Goal: Communication & Community: Ask a question

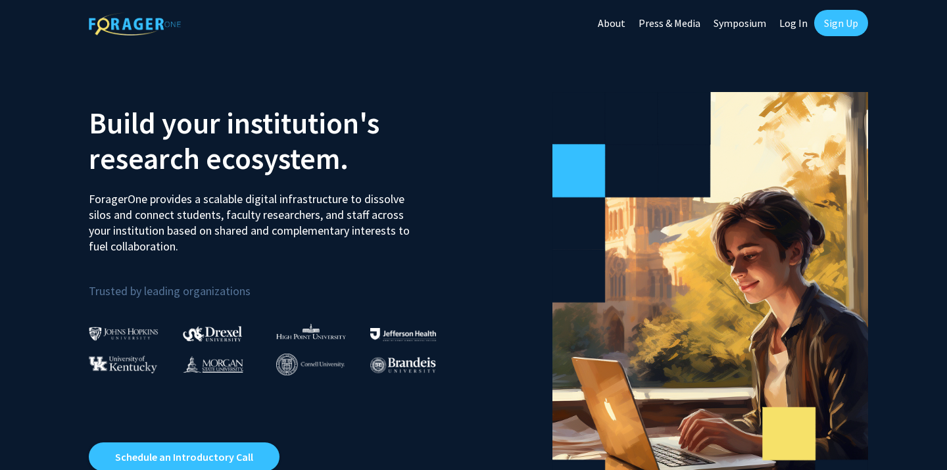
click at [846, 26] on link "Sign Up" at bounding box center [841, 23] width 54 height 26
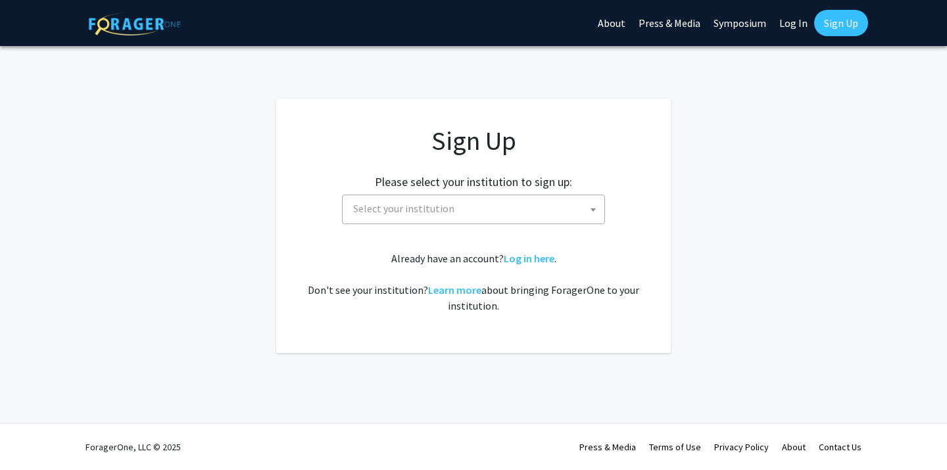
click at [428, 211] on span "Select your institution" at bounding box center [403, 208] width 101 height 13
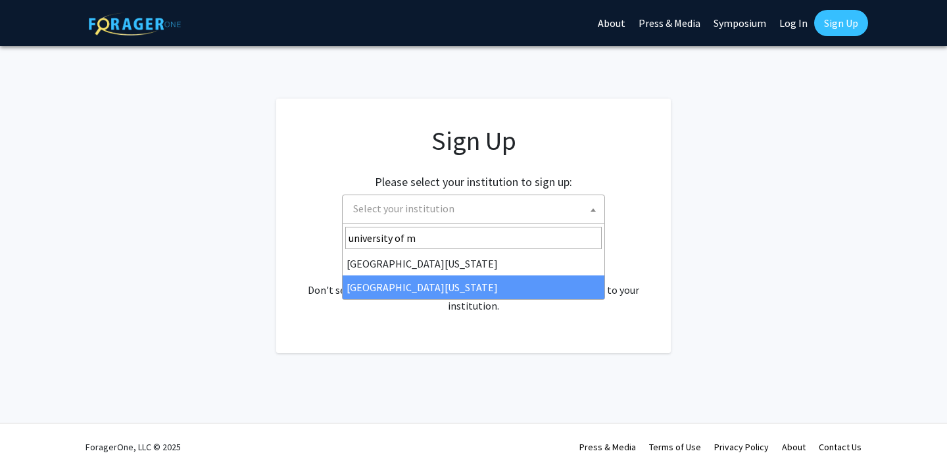
type input "university of m"
select select "33"
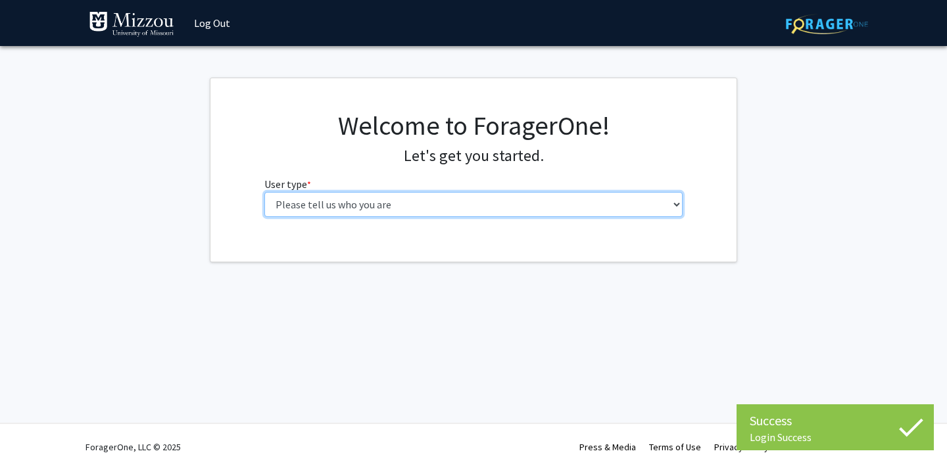
click at [364, 205] on select "Please tell us who you are Undergraduate Student Master's Student Doctoral Cand…" at bounding box center [473, 204] width 419 height 25
select select "1: undergrad"
click at [264, 192] on select "Please tell us who you are Undergraduate Student Master's Student Doctoral Cand…" at bounding box center [473, 204] width 419 height 25
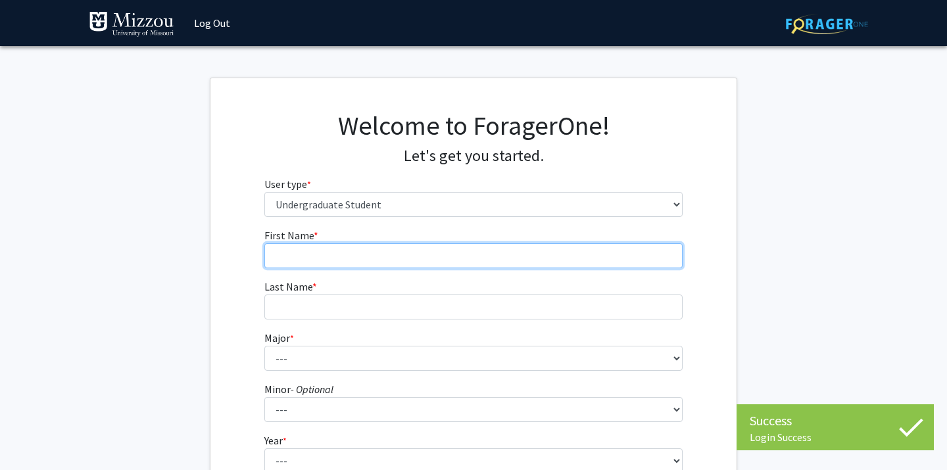
click at [493, 253] on input "First Name * required" at bounding box center [473, 255] width 419 height 25
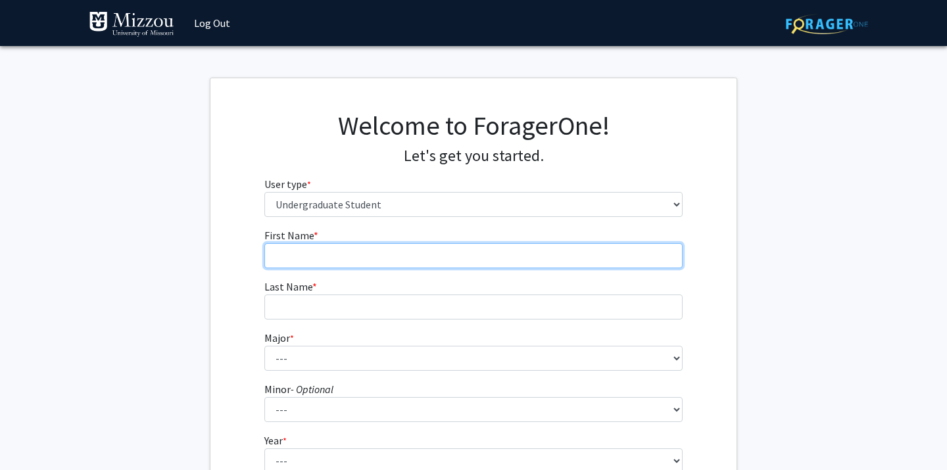
type input "kelly"
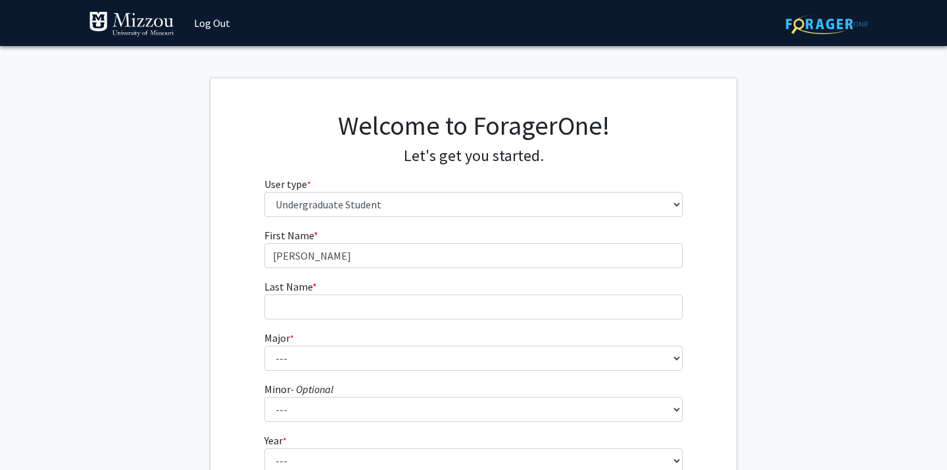
type input "parent"
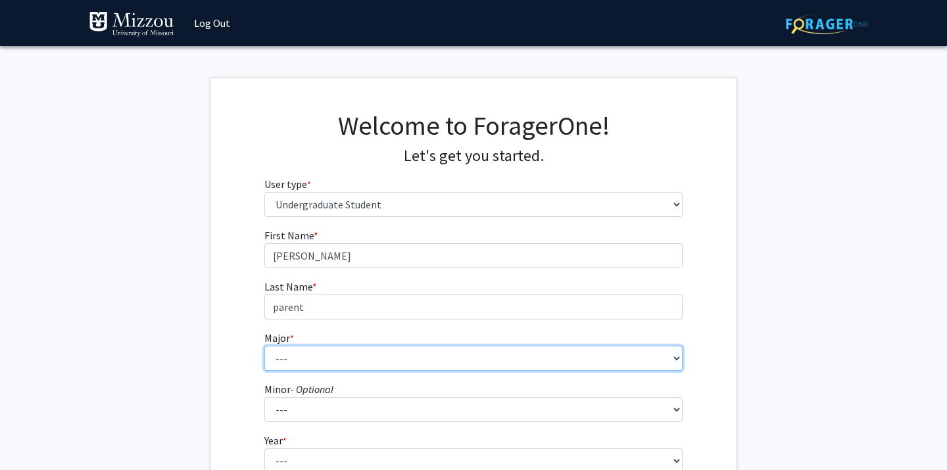
click at [353, 364] on select "--- Agribusiness Management Agricultural Education Agricultural Education: Comm…" at bounding box center [473, 358] width 419 height 25
select select "135: 2628"
click at [264, 346] on select "--- Agribusiness Management Agricultural Education Agricultural Education: Comm…" at bounding box center [473, 358] width 419 height 25
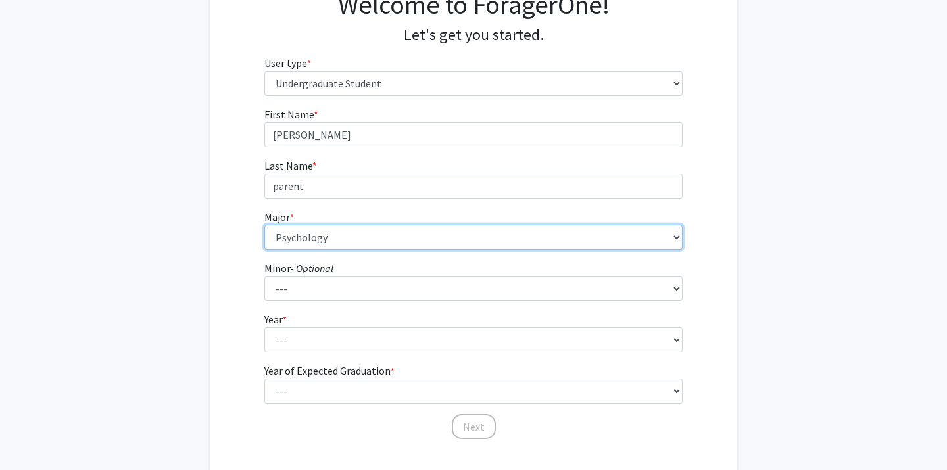
scroll to position [130, 0]
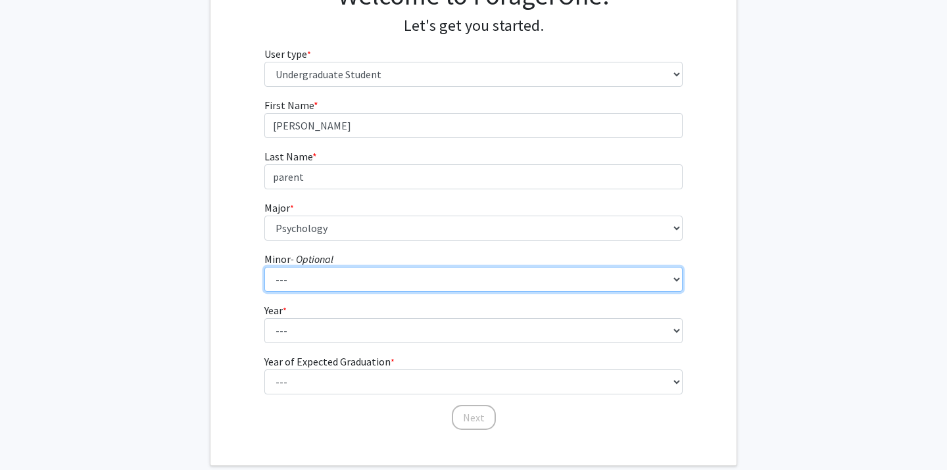
click at [386, 277] on select "--- Accountancy Aerospace Engineering Aerospace Studies Agribusiness Management…" at bounding box center [473, 279] width 419 height 25
select select "52: 2008"
click at [264, 267] on select "--- Accountancy Aerospace Engineering Aerospace Studies Agribusiness Management…" at bounding box center [473, 279] width 419 height 25
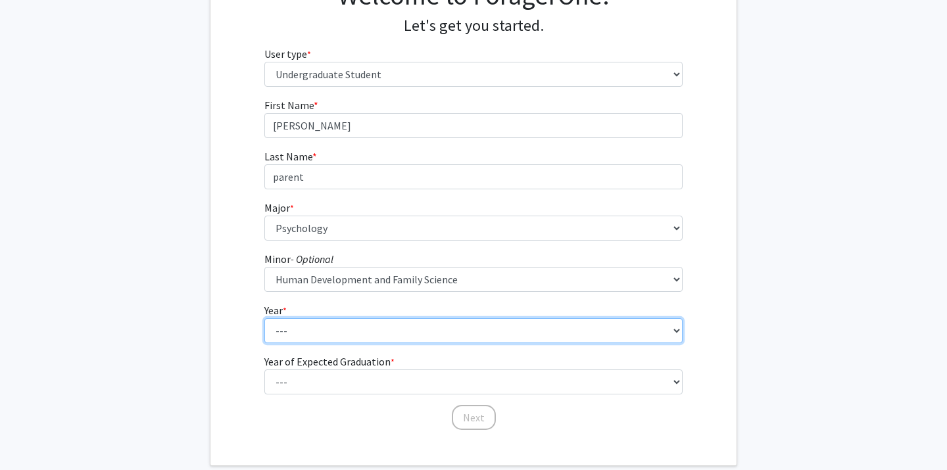
click at [365, 332] on select "--- First-year Sophomore Junior Senior Postbaccalaureate Certificate" at bounding box center [473, 330] width 419 height 25
select select "3: junior"
click at [264, 318] on select "--- First-year Sophomore Junior Senior Postbaccalaureate Certificate" at bounding box center [473, 330] width 419 height 25
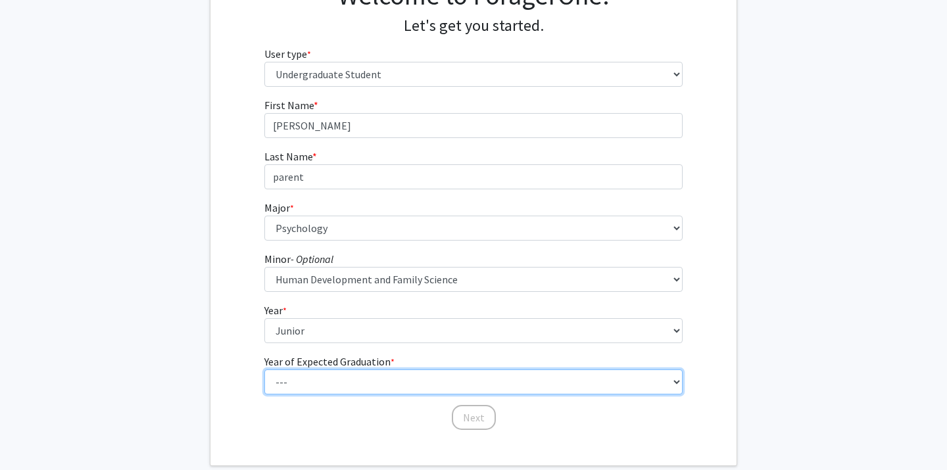
click at [338, 388] on select "--- 2025 2026 2027 2028 2029 2030 2031 2032 2033 2034" at bounding box center [473, 382] width 419 height 25
select select "3: 2027"
click at [264, 370] on select "--- 2025 2026 2027 2028 2029 2030 2031 2032 2033 2034" at bounding box center [473, 382] width 419 height 25
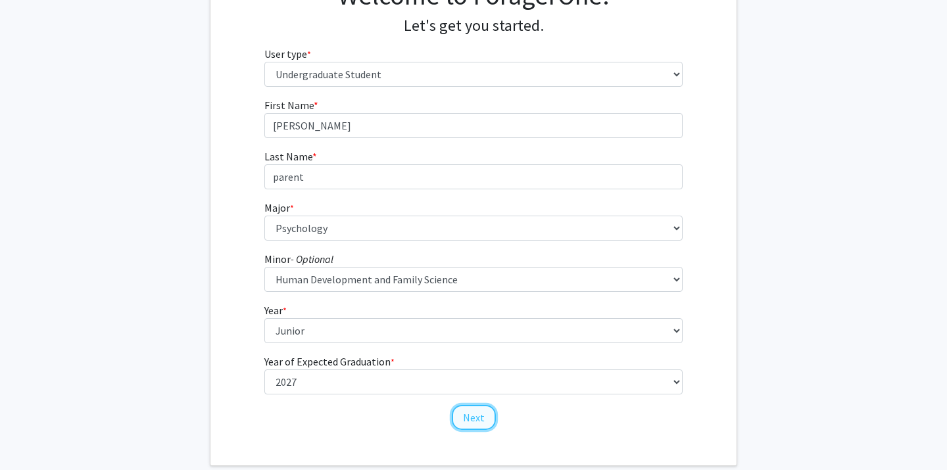
click at [471, 420] on button "Next" at bounding box center [474, 417] width 44 height 25
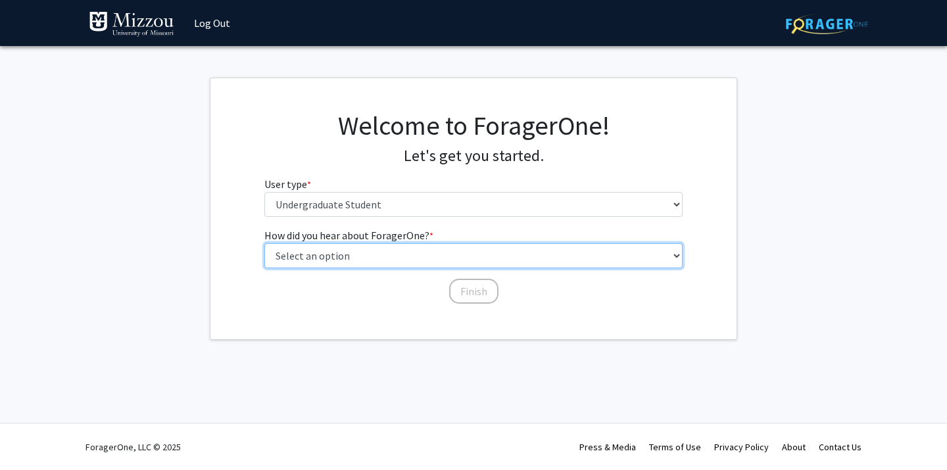
click at [433, 258] on select "Select an option Peer/student recommendation Faculty/staff recommendation Unive…" at bounding box center [473, 255] width 419 height 25
select select "2: faculty_recommendation"
click at [264, 243] on select "Select an option Peer/student recommendation Faculty/staff recommendation Unive…" at bounding box center [473, 255] width 419 height 25
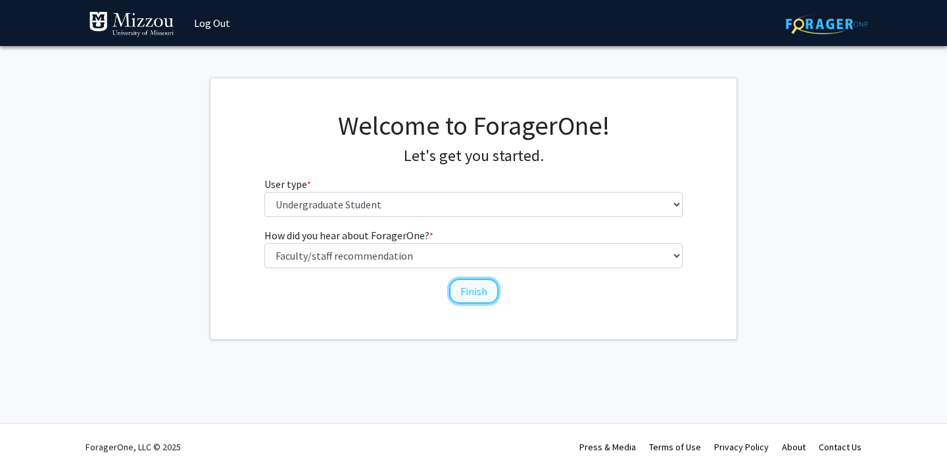
click at [479, 289] on button "Finish" at bounding box center [473, 291] width 49 height 25
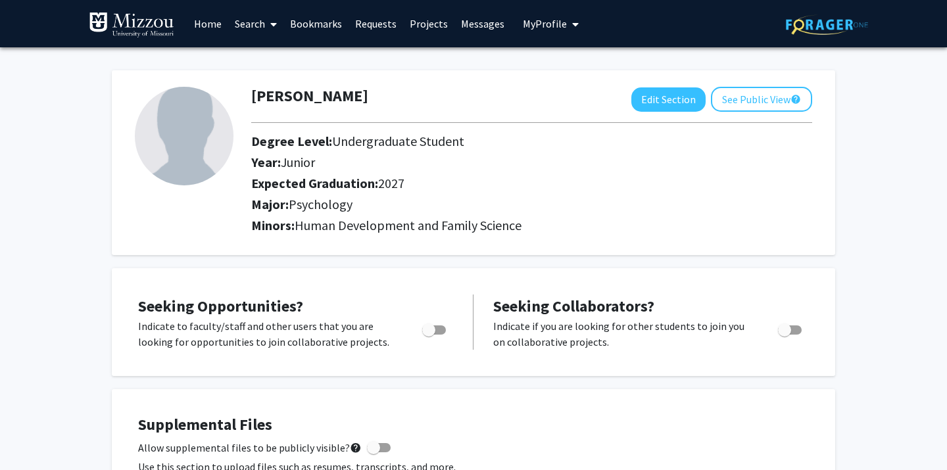
click at [247, 23] on link "Search" at bounding box center [255, 24] width 55 height 46
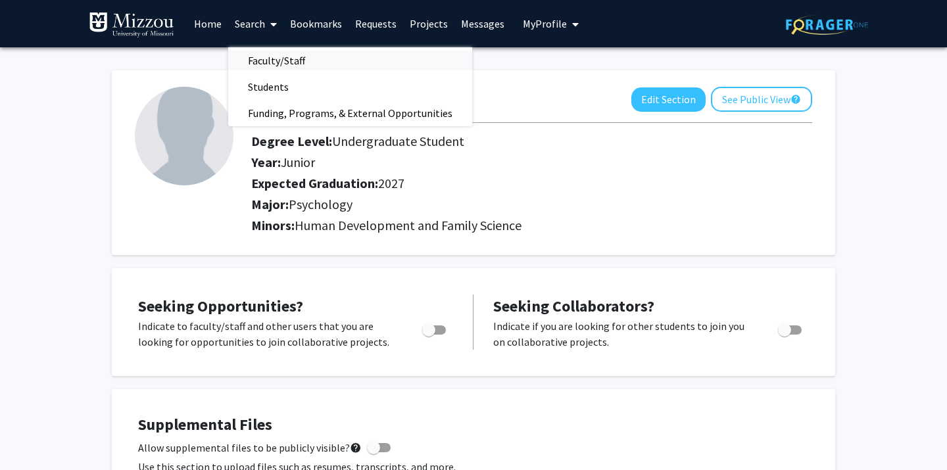
click at [295, 63] on span "Faculty/Staff" at bounding box center [276, 60] width 97 height 26
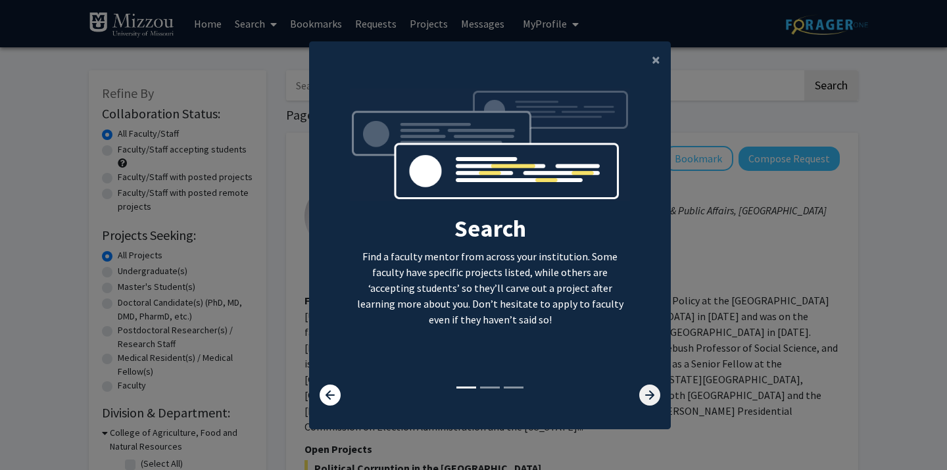
click at [648, 397] on icon at bounding box center [649, 395] width 21 height 21
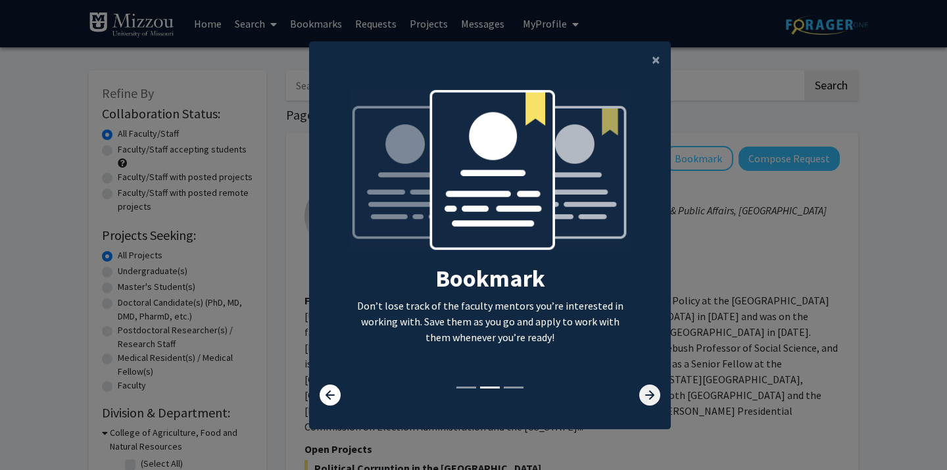
click at [648, 397] on icon at bounding box center [649, 395] width 21 height 21
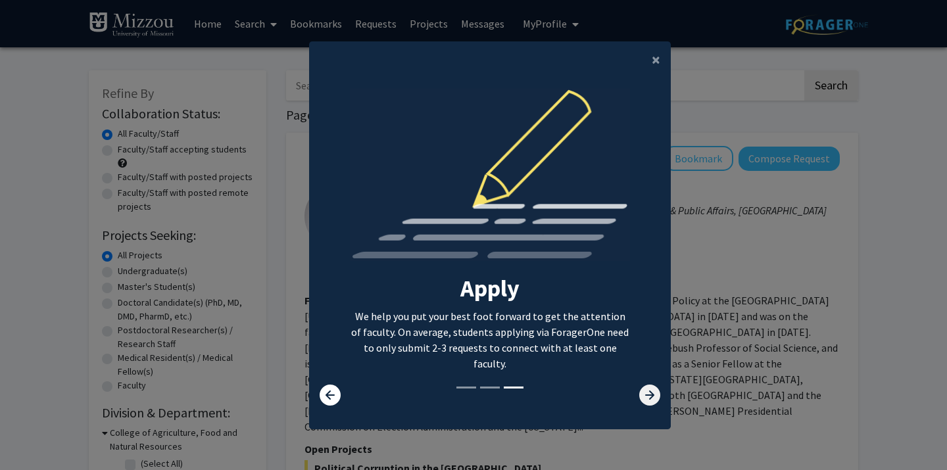
click at [648, 397] on icon at bounding box center [649, 395] width 21 height 21
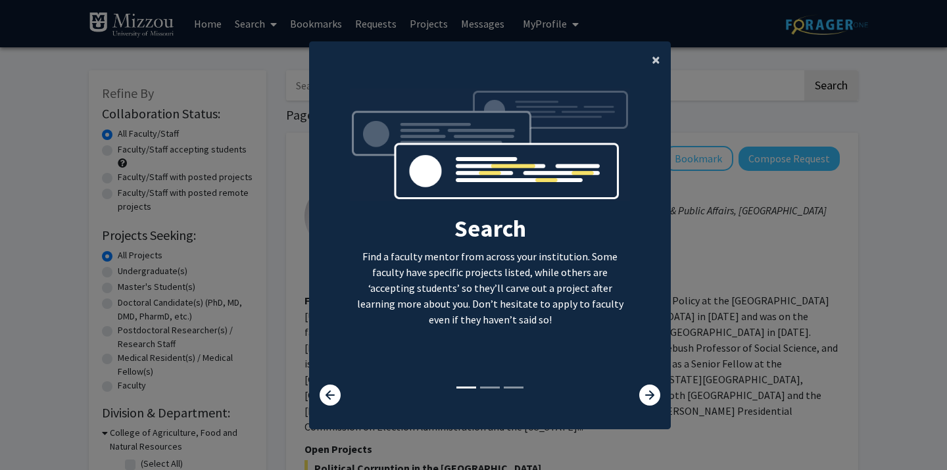
click at [654, 65] on span "×" at bounding box center [656, 59] width 9 height 20
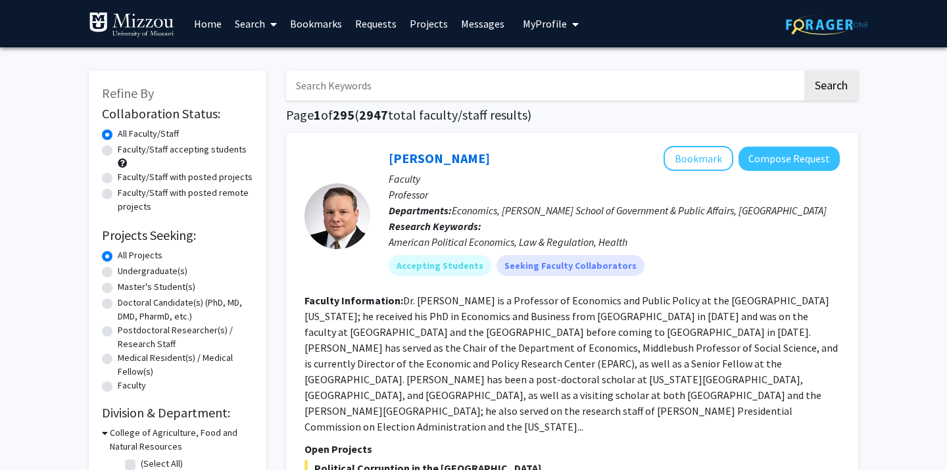
click at [251, 24] on link "Search" at bounding box center [255, 24] width 55 height 46
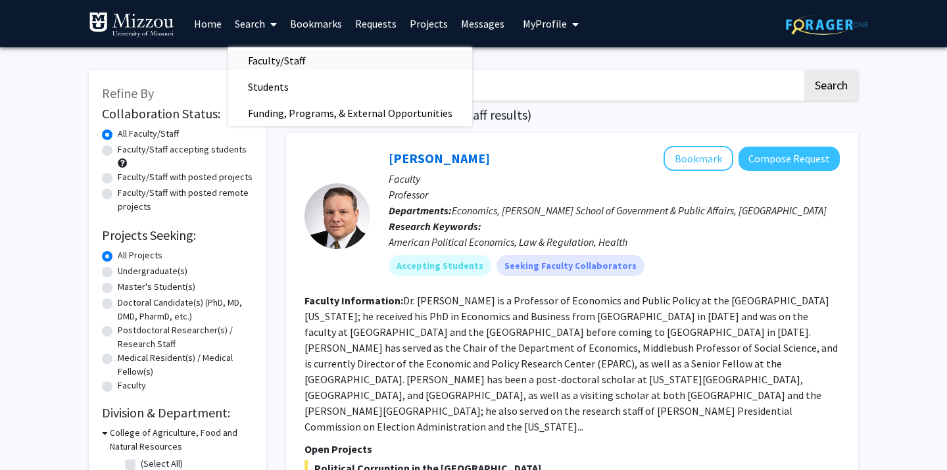
click at [292, 68] on span "Faculty/Staff" at bounding box center [276, 60] width 97 height 26
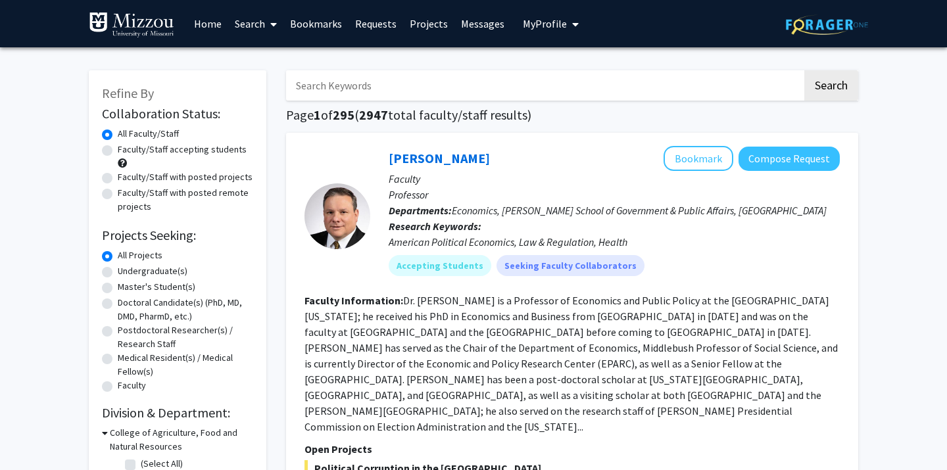
click at [406, 94] on input "Search Keywords" at bounding box center [544, 85] width 516 height 30
type input "Kalton"
click at [804, 70] on button "Search" at bounding box center [831, 85] width 54 height 30
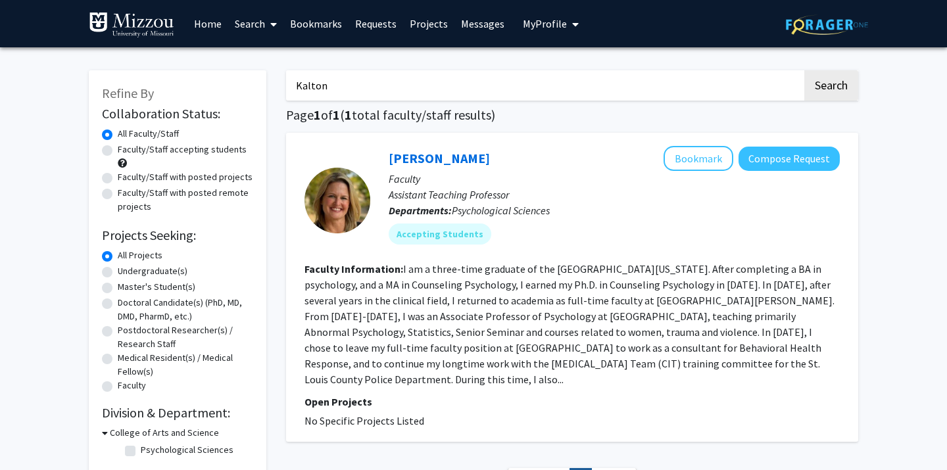
click at [512, 207] on span "Psychological Sciences" at bounding box center [501, 210] width 98 height 13
click at [431, 156] on link "Carrie Ellis-Kalton" at bounding box center [439, 158] width 101 height 16
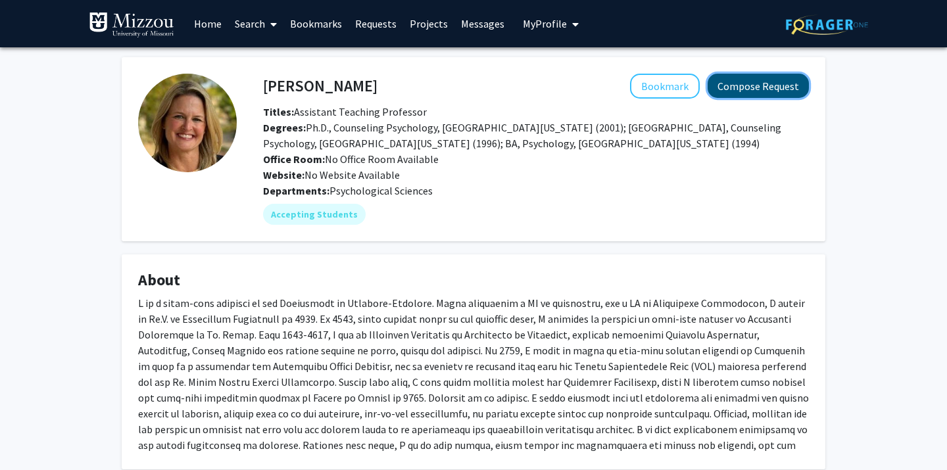
click at [740, 84] on button "Compose Request" at bounding box center [758, 86] width 101 height 24
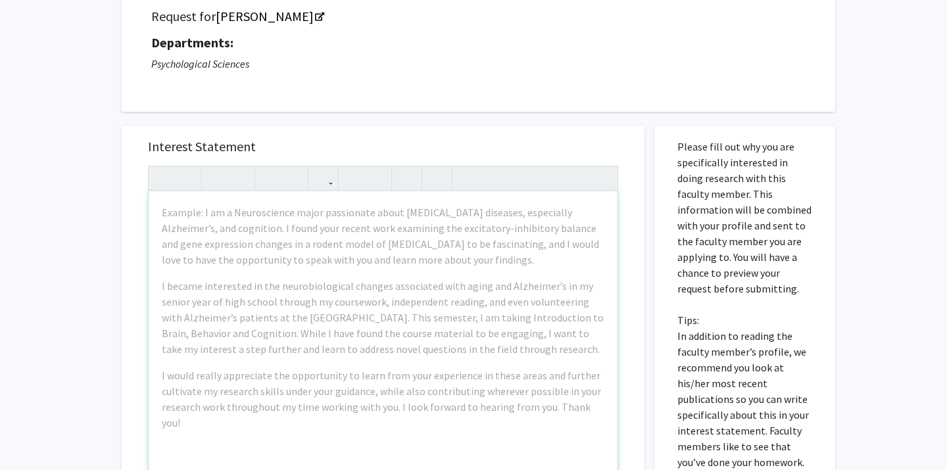
scroll to position [106, 0]
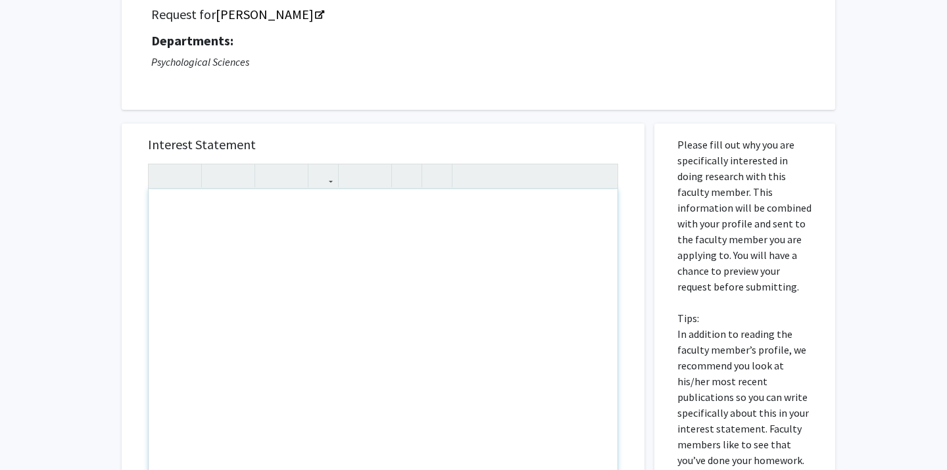
click at [234, 212] on div "Note to users with screen readers: Please press Alt+0 or Option+0 to deactivate…" at bounding box center [383, 339] width 469 height 301
type textarea "Im completing the assignment for 3020 research methods 2.&nbsp;"
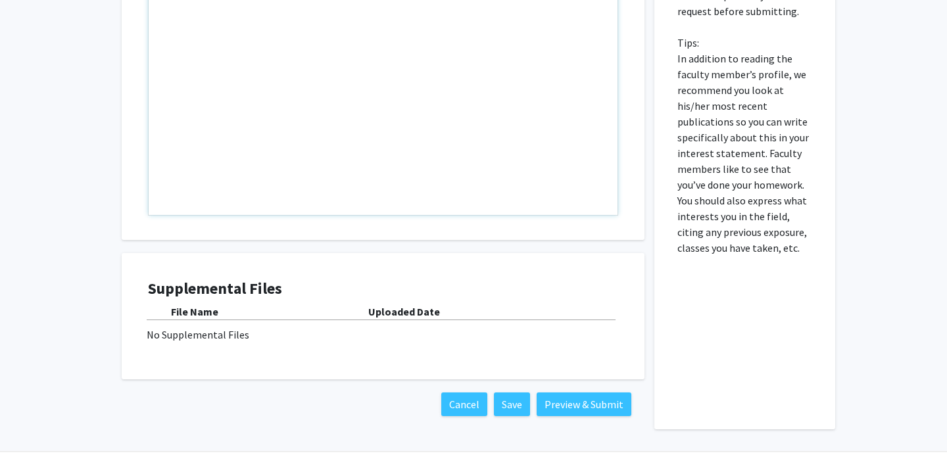
scroll to position [387, 0]
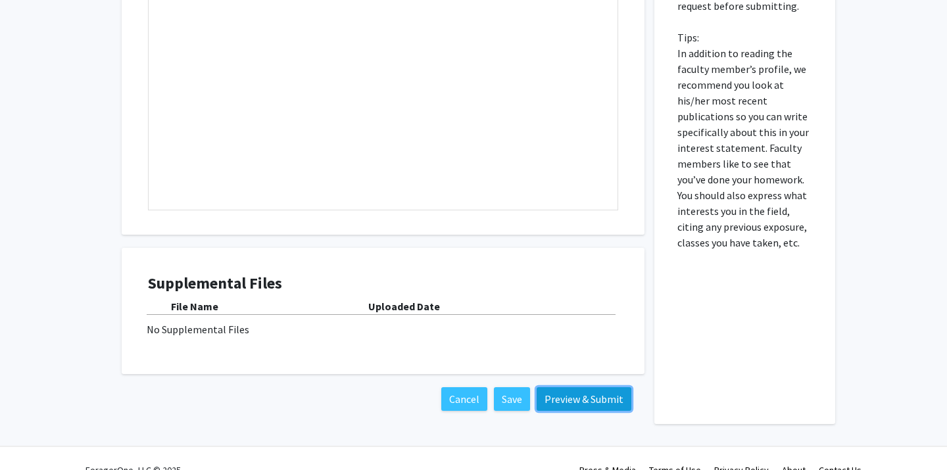
click at [577, 397] on button "Preview & Submit" at bounding box center [584, 399] width 95 height 24
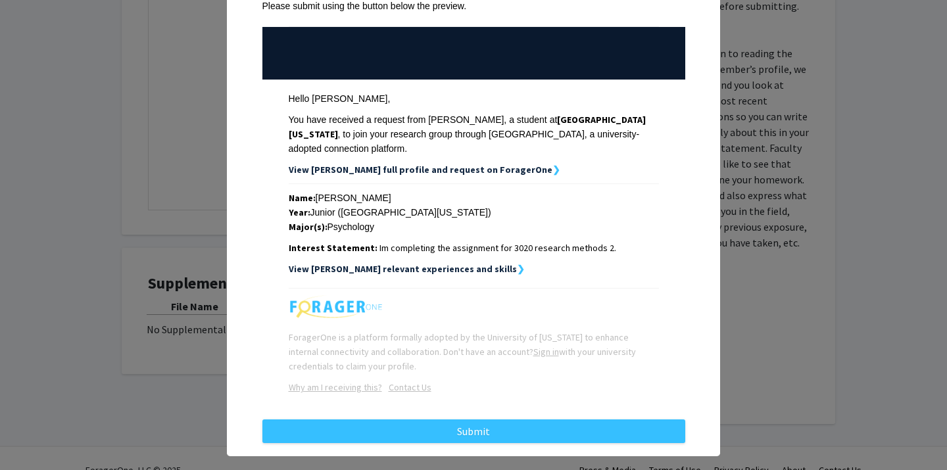
scroll to position [126, 0]
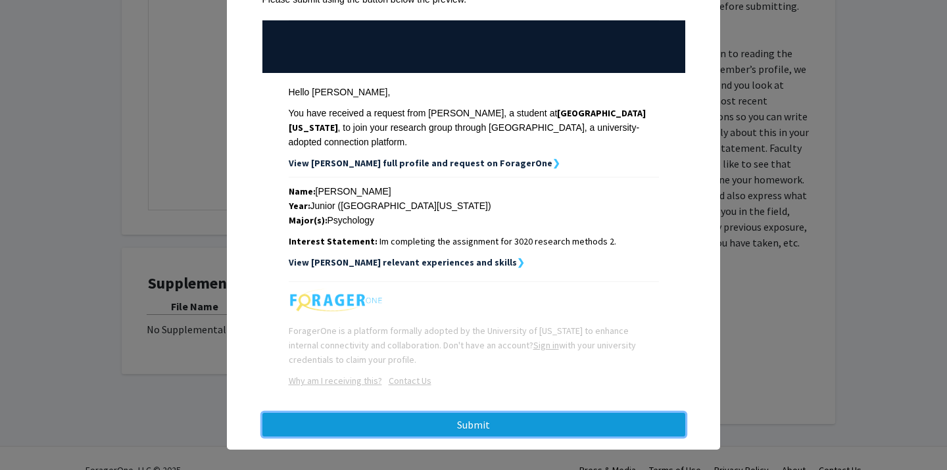
click at [465, 413] on button "Submit" at bounding box center [473, 425] width 423 height 24
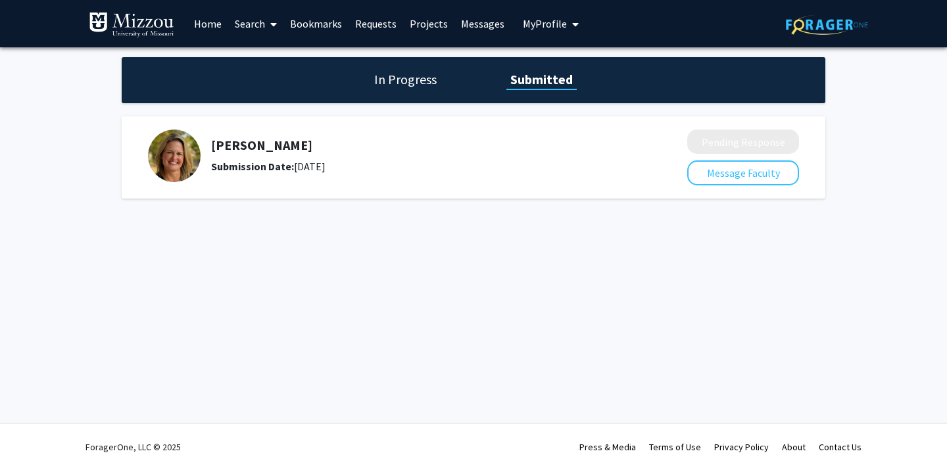
click at [375, 26] on link "Requests" at bounding box center [376, 24] width 55 height 46
click at [378, 26] on link "Requests" at bounding box center [376, 24] width 55 height 46
click at [155, 18] on img at bounding box center [131, 25] width 85 height 26
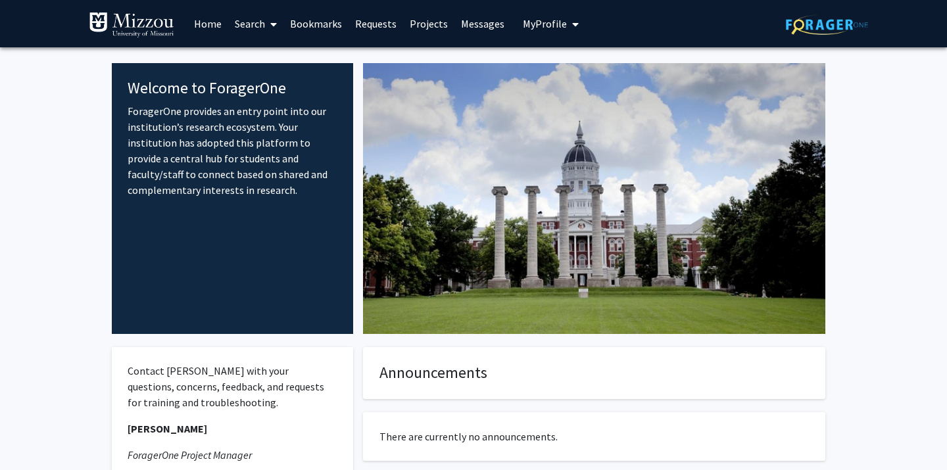
click at [262, 22] on link "Search" at bounding box center [255, 24] width 55 height 46
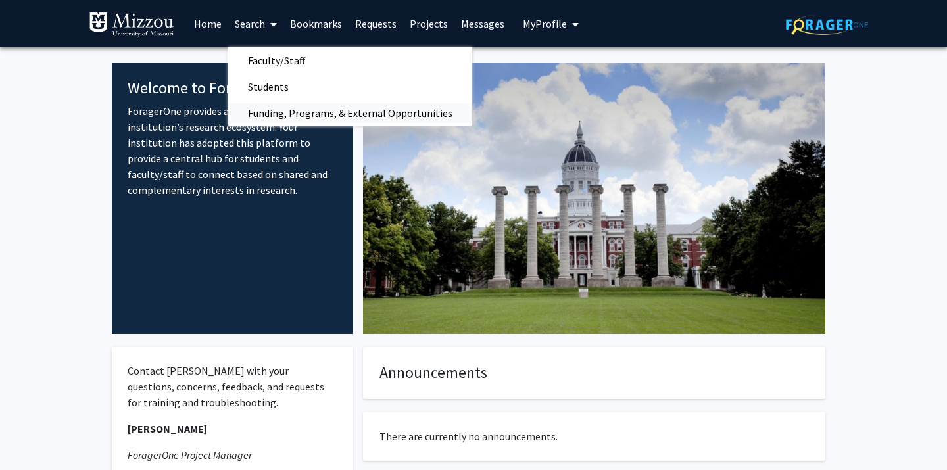
click at [295, 110] on span "Funding, Programs, & External Opportunities" at bounding box center [350, 113] width 244 height 26
